Goal: Ask a question

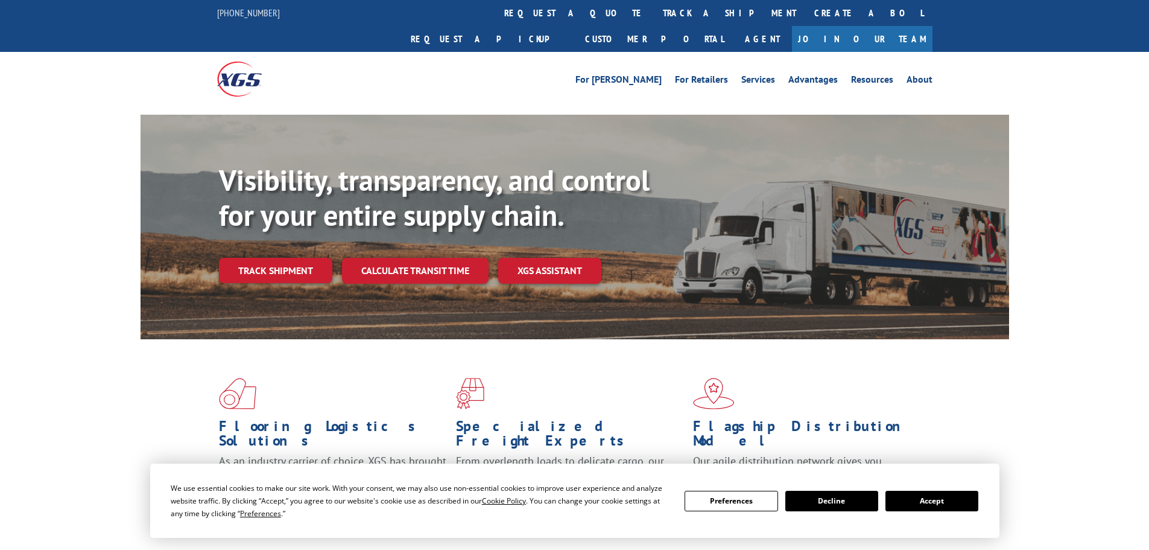
click at [954, 502] on button "Accept" at bounding box center [931, 500] width 93 height 21
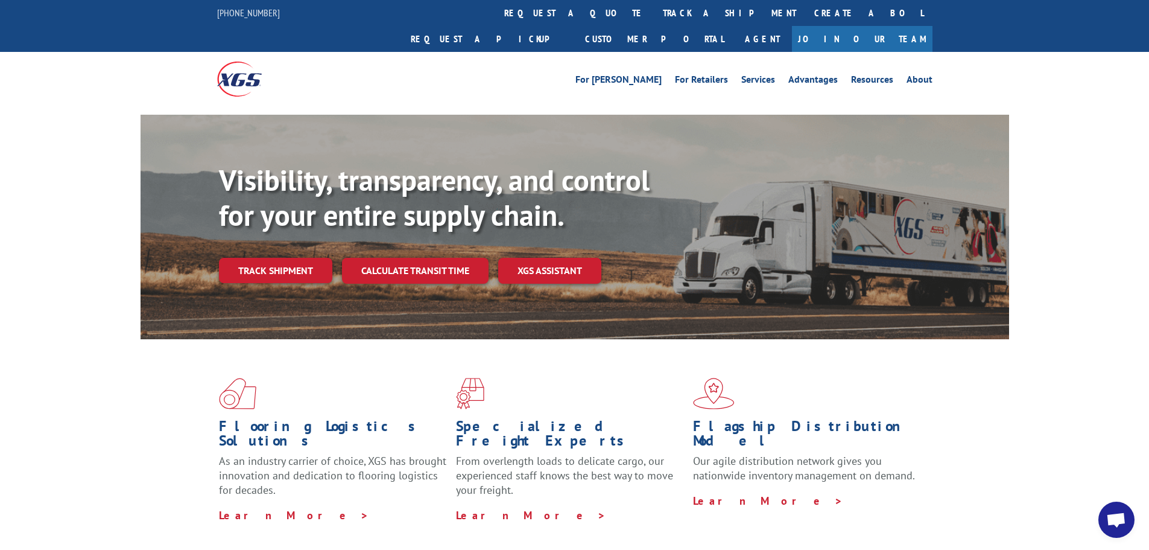
click at [1118, 522] on span "Open chat" at bounding box center [1116, 520] width 20 height 17
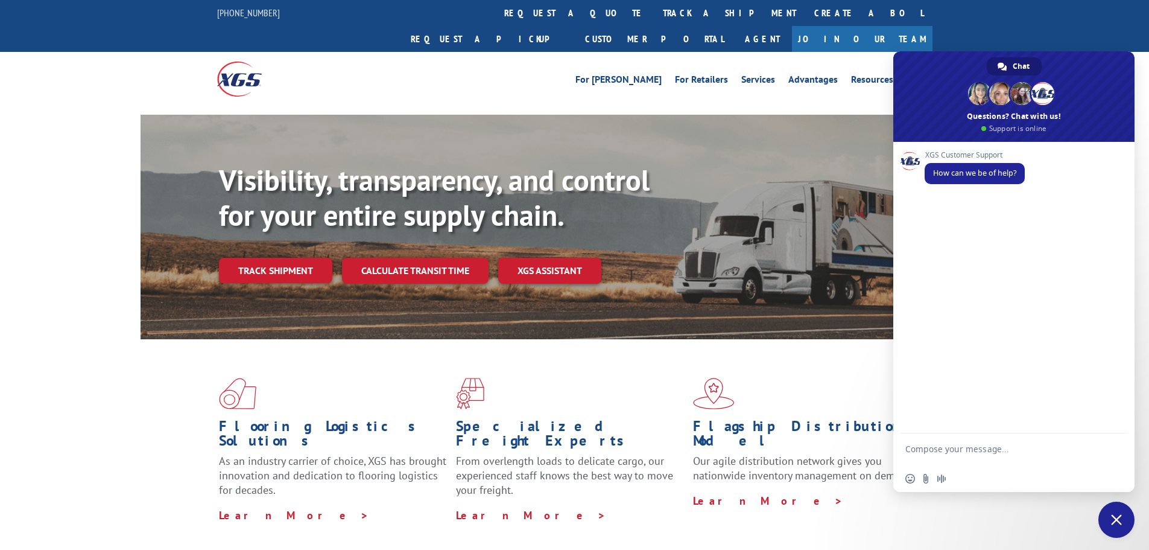
click at [964, 453] on textarea "Compose your message..." at bounding box center [1000, 454] width 191 height 22
type textarea "B"
type textarea "Can I get a copy of this BOL 6011380"
click at [1113, 447] on span "Send" at bounding box center [1113, 450] width 9 height 9
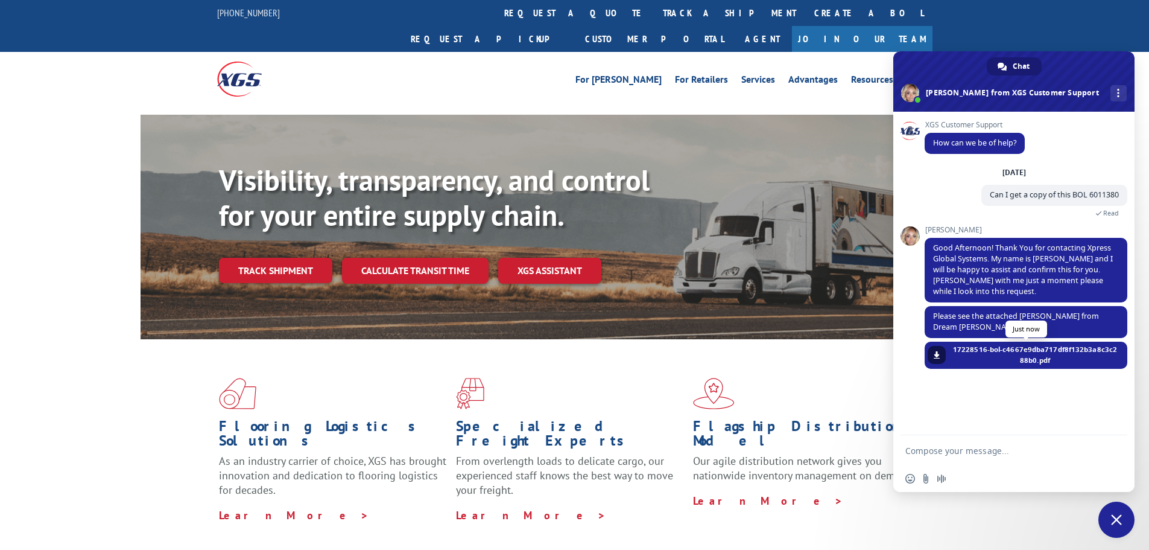
click at [1008, 344] on span "17228516-bol-c4667e9dba717df8f132b3a8c3c288b0.pdf" at bounding box center [1035, 355] width 166 height 22
click at [937, 351] on span at bounding box center [936, 354] width 7 height 7
click at [952, 449] on textarea "Compose your message..." at bounding box center [1000, 450] width 191 height 11
type textarea "Thank you"
click at [1109, 450] on span "Send" at bounding box center [1113, 450] width 9 height 9
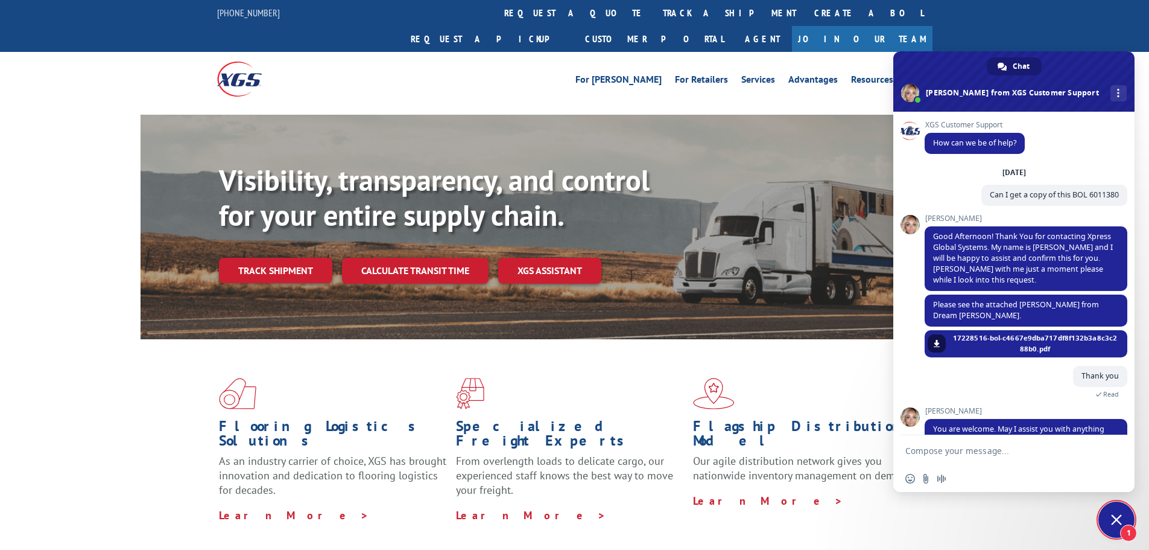
scroll to position [19, 0]
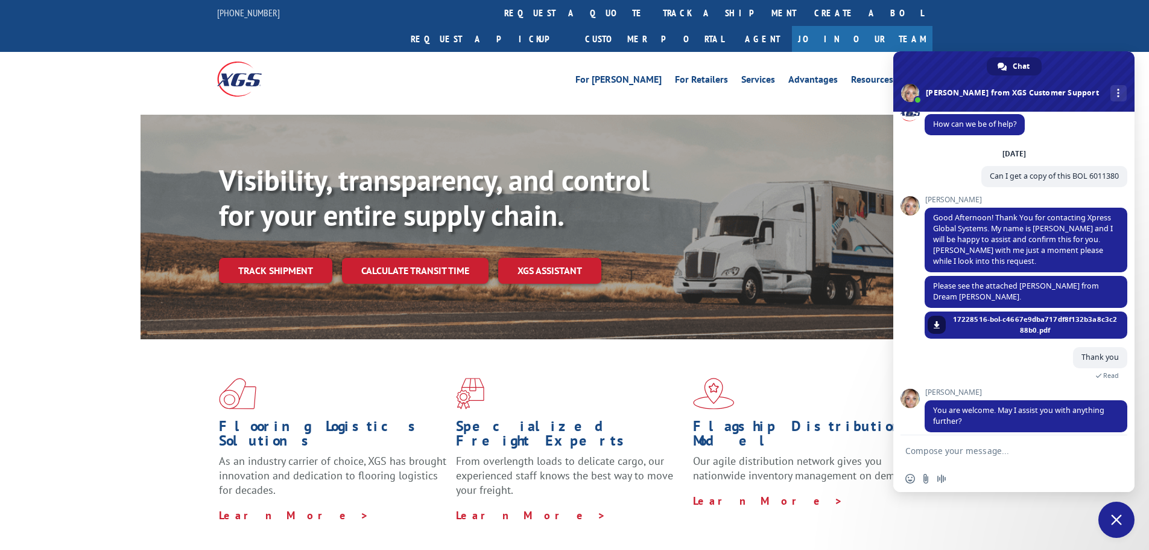
click at [937, 452] on textarea "Compose your message..." at bounding box center [1000, 450] width 191 height 11
type textarea "No. That will be it."
click at [1118, 452] on span "Send" at bounding box center [1113, 450] width 20 height 20
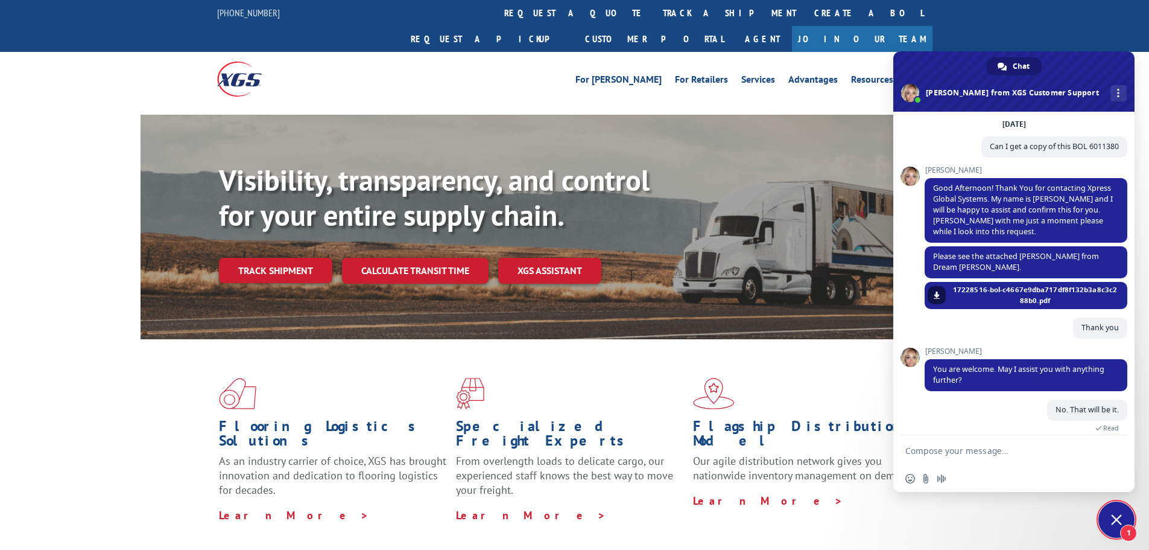
scroll to position [169, 0]
